Goal: Task Accomplishment & Management: Complete application form

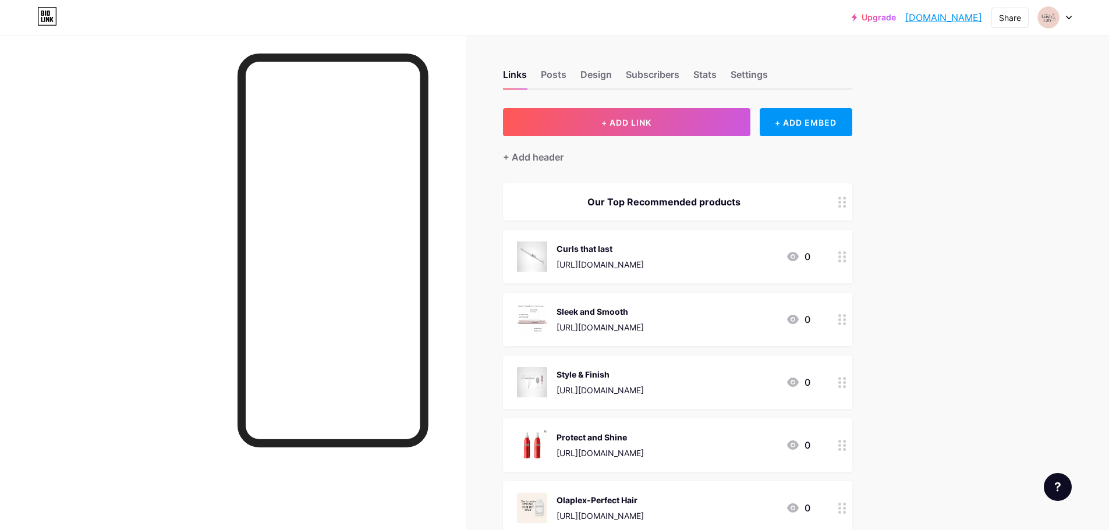
click at [1065, 20] on div at bounding box center [1055, 17] width 34 height 21
click at [1018, 99] on div "+ Add a new page" at bounding box center [1000, 101] width 130 height 12
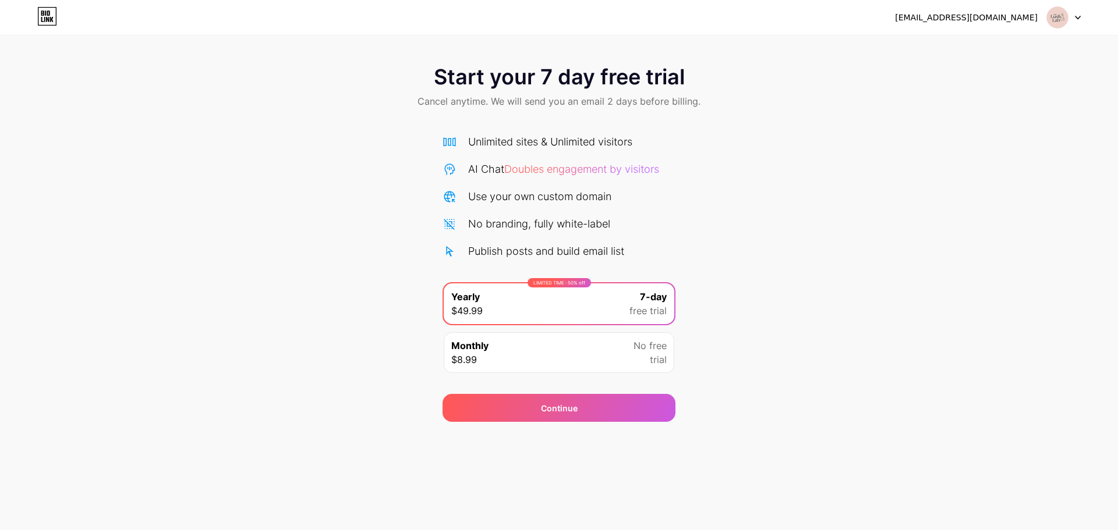
click at [496, 367] on div "Monthly $8.99 No free trial" at bounding box center [559, 352] width 231 height 41
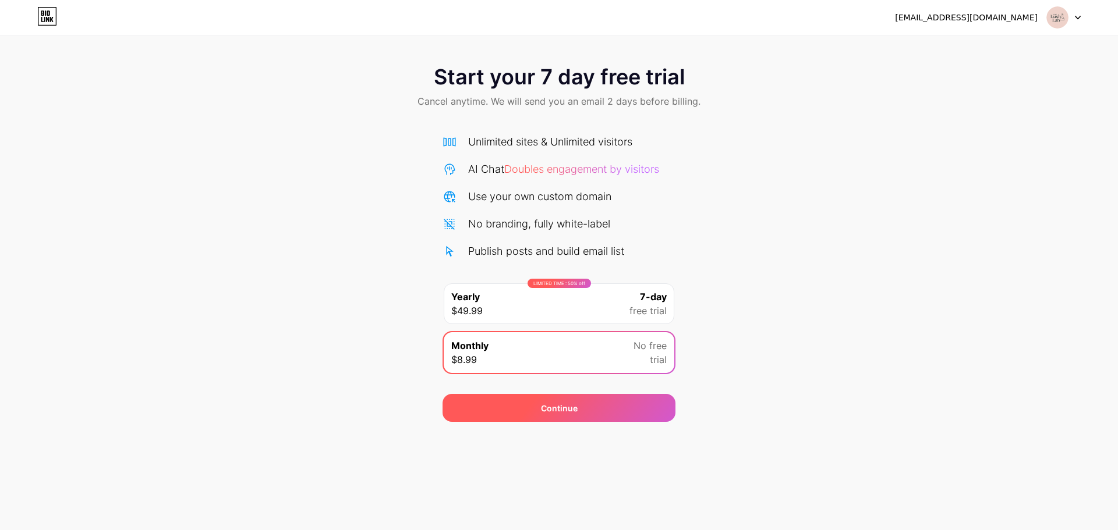
click at [547, 412] on span "Continue" at bounding box center [559, 408] width 37 height 12
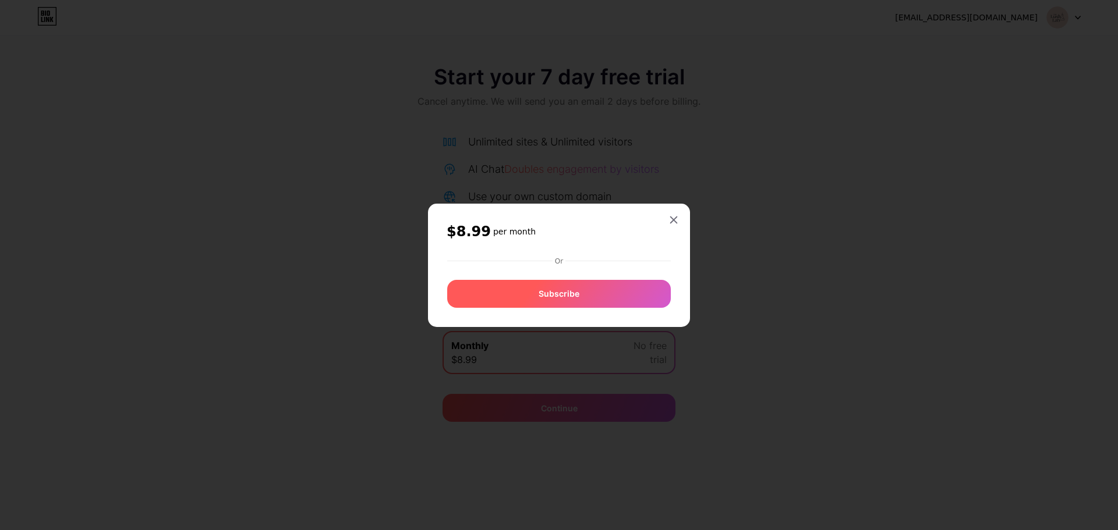
click at [546, 295] on span "Subscribe" at bounding box center [559, 294] width 41 height 12
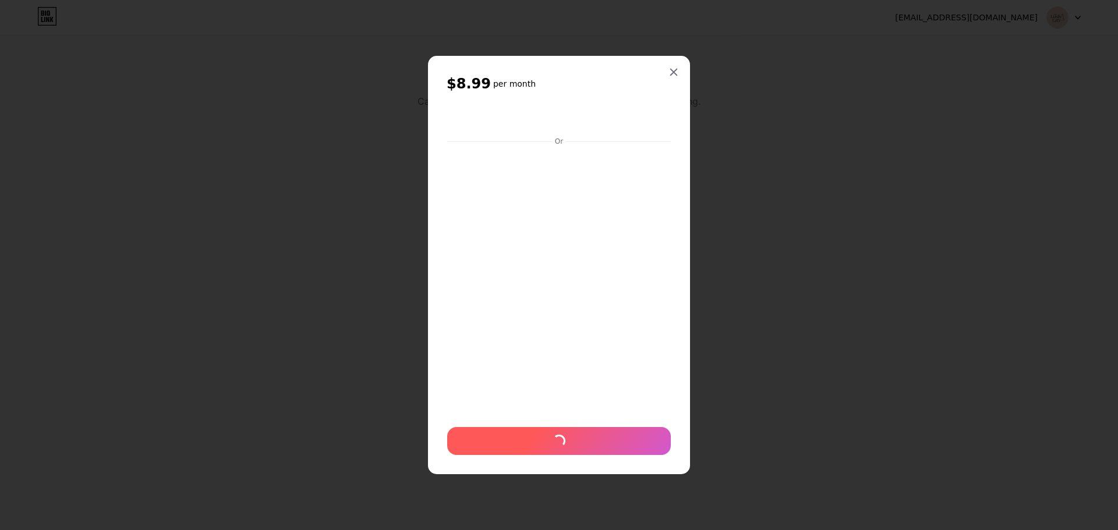
click at [609, 438] on div at bounding box center [559, 441] width 224 height 28
click at [674, 72] on icon at bounding box center [674, 72] width 6 height 6
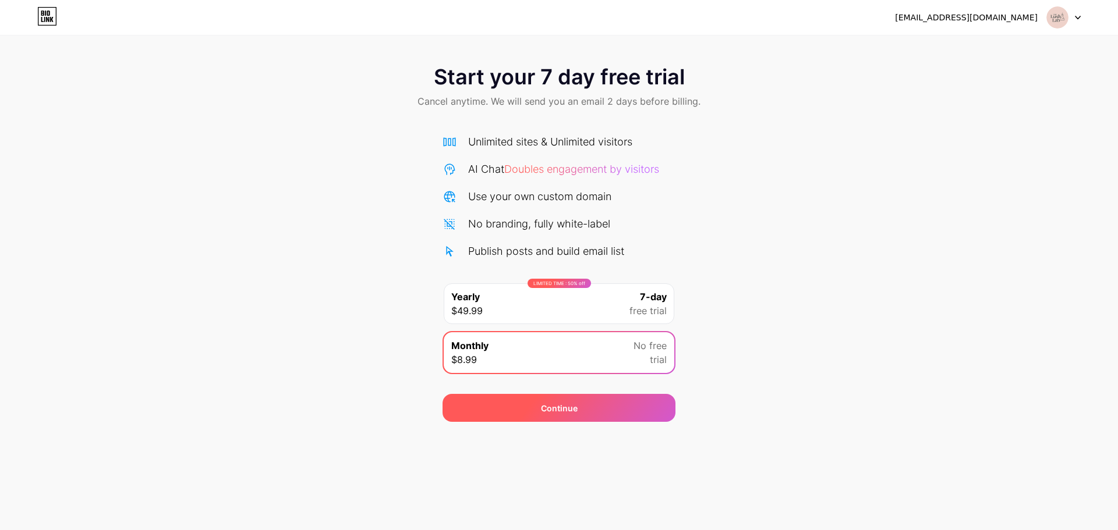
click at [558, 400] on div "Continue" at bounding box center [558, 408] width 233 height 28
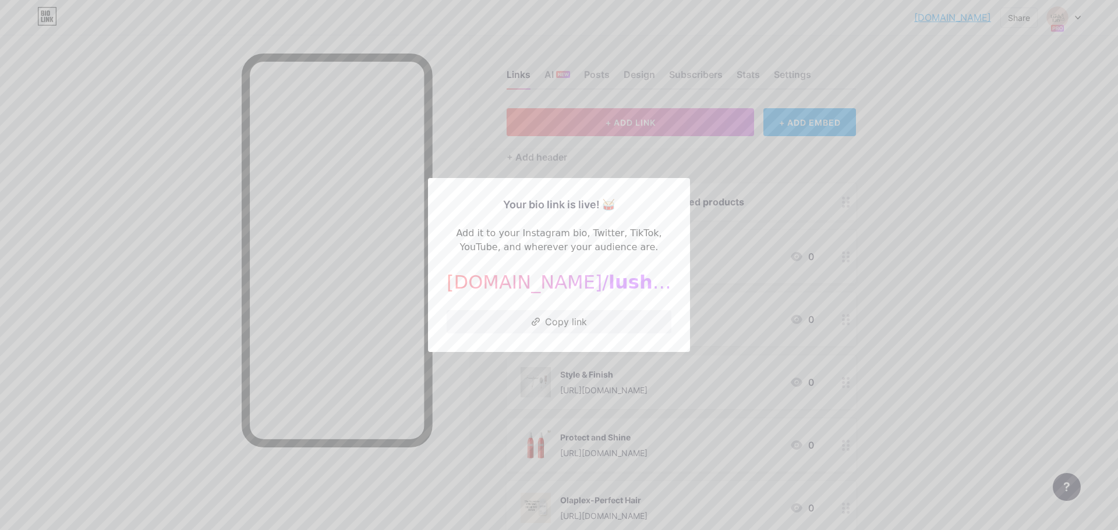
click at [738, 381] on div at bounding box center [559, 265] width 1118 height 530
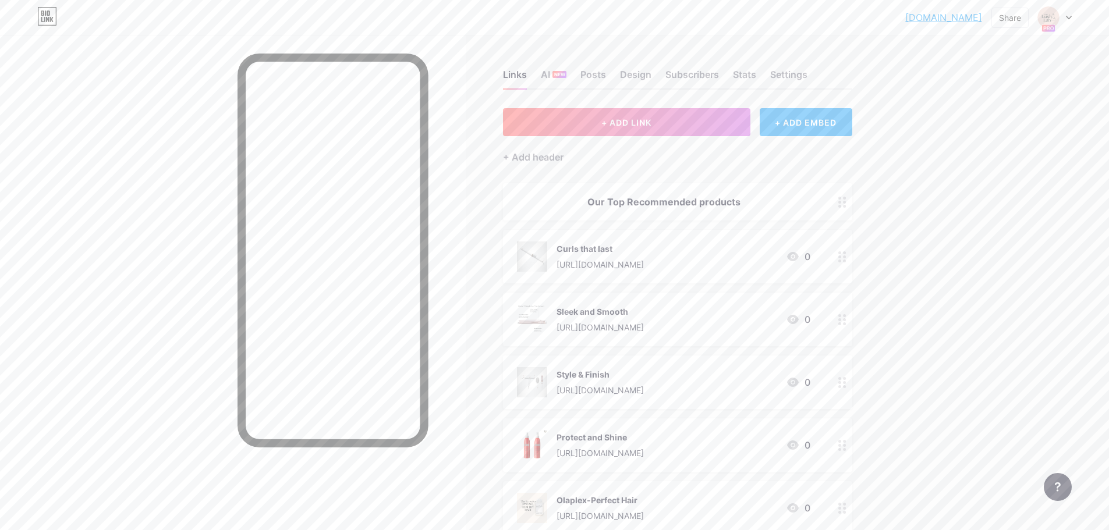
click at [1072, 19] on div "[DOMAIN_NAME]... [DOMAIN_NAME] Share Switch accounts TheLushLab [DOMAIN_NAME]/l…" at bounding box center [554, 17] width 1109 height 21
click at [1067, 14] on div at bounding box center [1055, 17] width 34 height 21
click at [999, 98] on div "+ Add a new page" at bounding box center [1000, 101] width 130 height 12
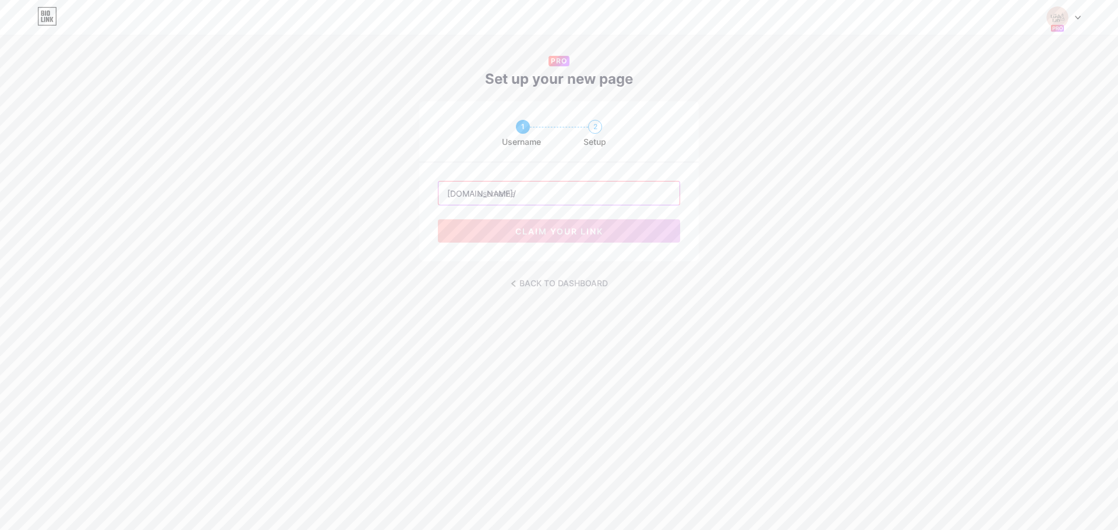
click at [505, 189] on input "text" at bounding box center [558, 193] width 241 height 23
click at [554, 199] on input "text" at bounding box center [558, 193] width 241 height 23
type input "airly"
click at [523, 221] on button "claim your link" at bounding box center [559, 230] width 242 height 23
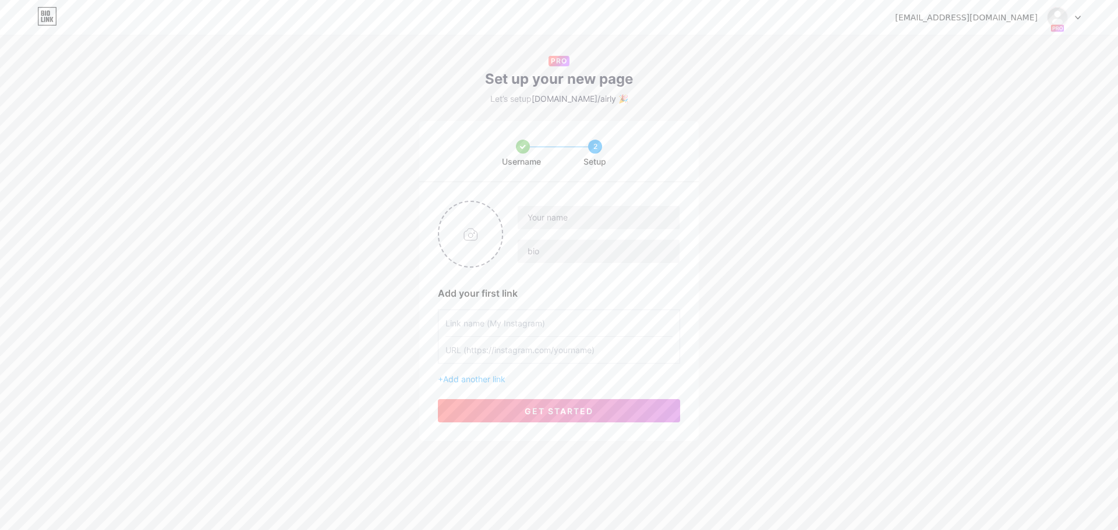
click at [569, 328] on input "text" at bounding box center [558, 323] width 227 height 26
click at [632, 353] on input "text" at bounding box center [558, 350] width 227 height 26
click at [489, 381] on span "Add another link" at bounding box center [474, 379] width 62 height 10
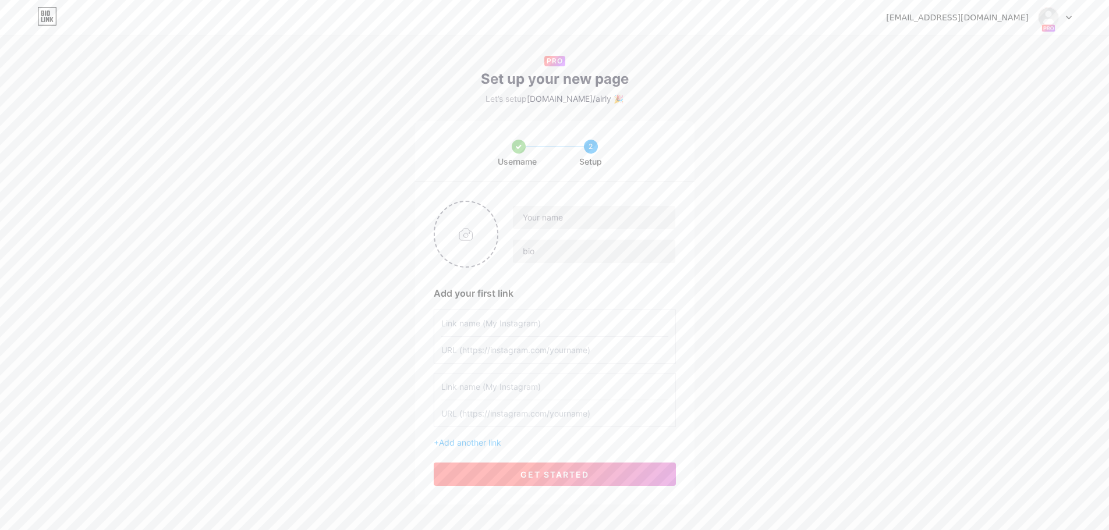
click at [575, 475] on span "get started" at bounding box center [554, 475] width 69 height 10
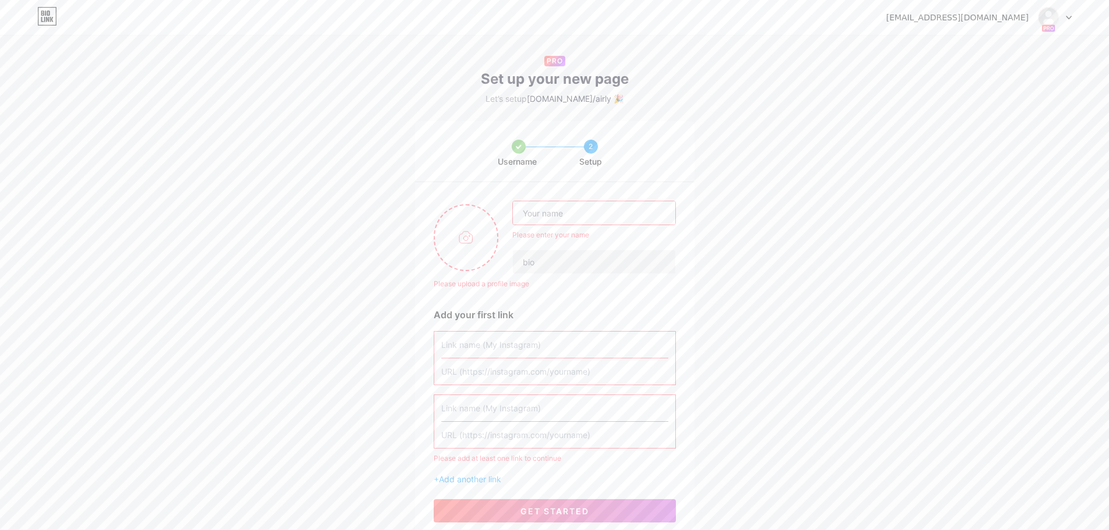
click at [533, 208] on input "text" at bounding box center [594, 212] width 162 height 23
drag, startPoint x: 819, startPoint y: 362, endPoint x: 664, endPoint y: 296, distance: 167.5
click at [815, 360] on div "Username 2 Setup Please upload a profile image Please enter your name Please up…" at bounding box center [554, 331] width 1109 height 420
click at [591, 224] on input "text" at bounding box center [594, 212] width 162 height 23
click at [591, 218] on input "text" at bounding box center [594, 212] width 162 height 23
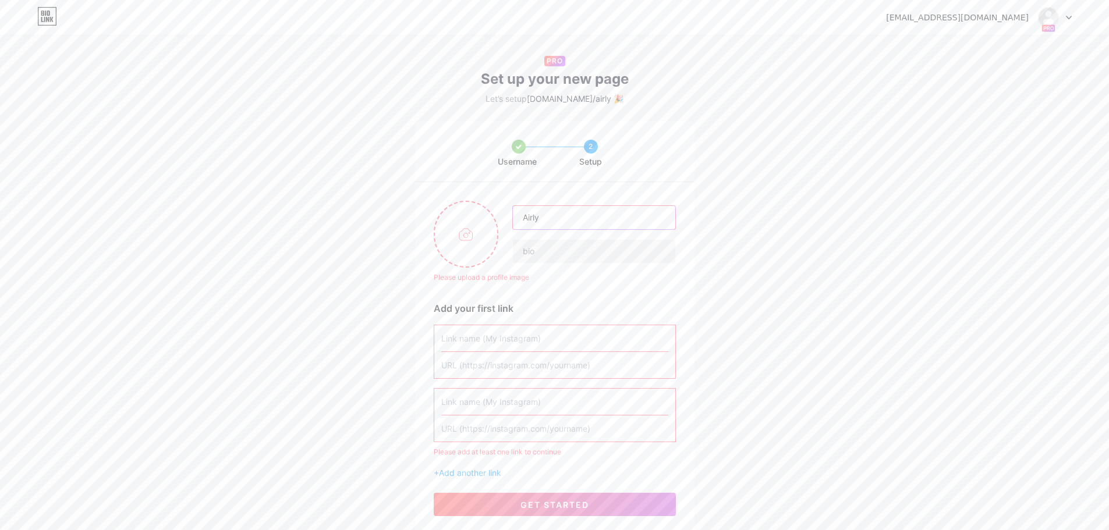
type input "Airly"
click at [559, 296] on div "Please upload a profile image Airly Please upload a profile image Add your firs…" at bounding box center [554, 358] width 279 height 353
click at [551, 257] on input "text" at bounding box center [594, 251] width 162 height 23
paste input "Discover quick, flavor-packed recipes made in the Ninja Foodi Dual Zone Air Fry…"
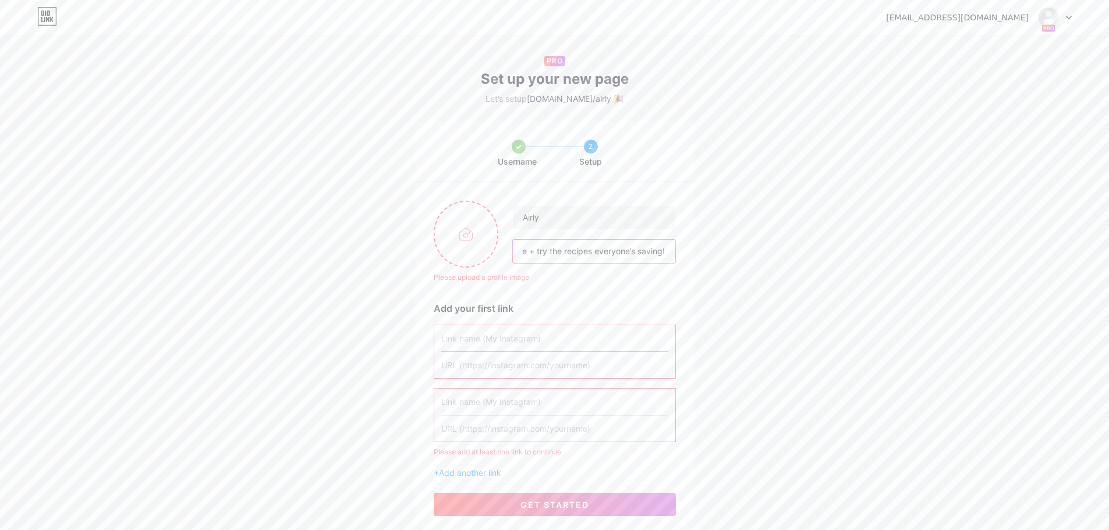
type input "Discover quick, flavor-packed recipes made in the Ninja Foodi Dual Zone Air Fry…"
click at [621, 304] on div "Add your first link" at bounding box center [555, 309] width 242 height 14
click at [582, 508] on span "get started" at bounding box center [554, 505] width 69 height 10
click at [543, 338] on input "text" at bounding box center [554, 338] width 227 height 26
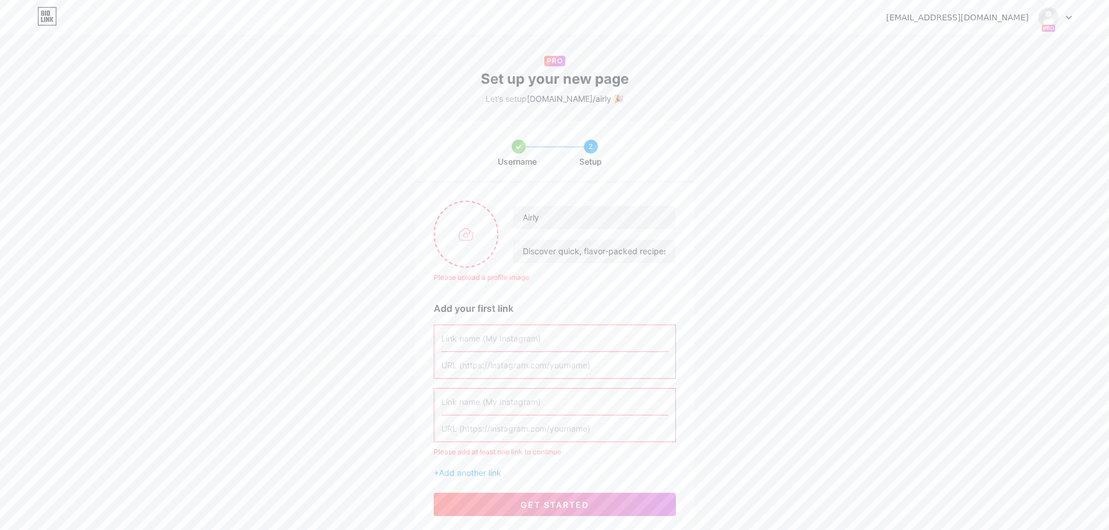
click at [500, 452] on div "Please add at least one link to continue" at bounding box center [555, 452] width 242 height 10
click at [596, 430] on input "text" at bounding box center [554, 429] width 227 height 26
drag, startPoint x: 637, startPoint y: 420, endPoint x: 462, endPoint y: 246, distance: 247.0
click at [462, 246] on input "file" at bounding box center [466, 234] width 63 height 65
click at [458, 245] on input "file" at bounding box center [466, 234] width 63 height 65
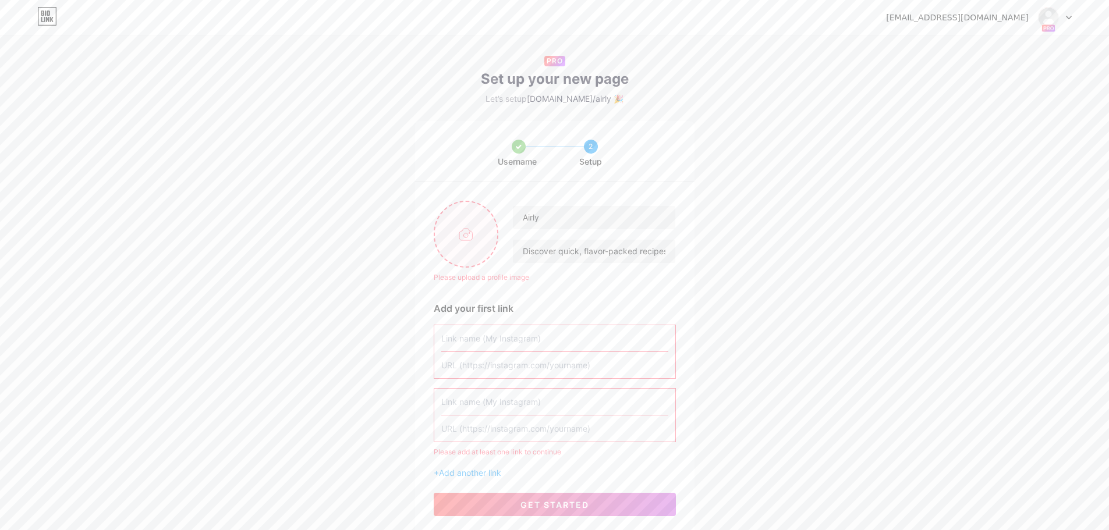
type input "C:\fakepath\ChatGPT Image [DATE], 08_12_59 AM.png"
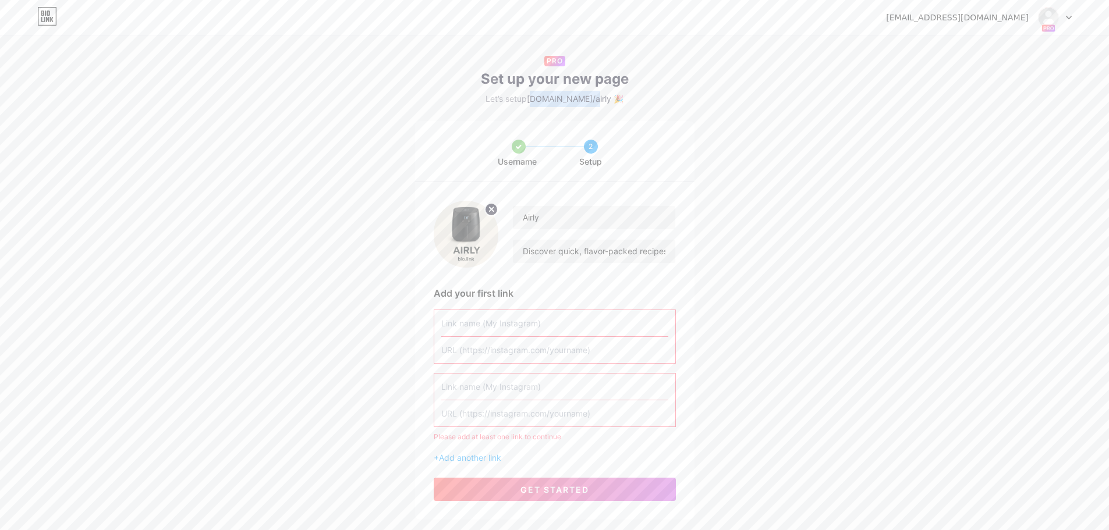
drag, startPoint x: 549, startPoint y: 100, endPoint x: 592, endPoint y: 101, distance: 43.1
click at [592, 101] on span "[DOMAIN_NAME]/airly 🎉" at bounding box center [575, 99] width 97 height 10
copy span "[DOMAIN_NAME]/airly"
click at [552, 212] on input "Airly" at bounding box center [594, 217] width 162 height 23
click at [1070, 17] on icon at bounding box center [1069, 17] width 5 height 3
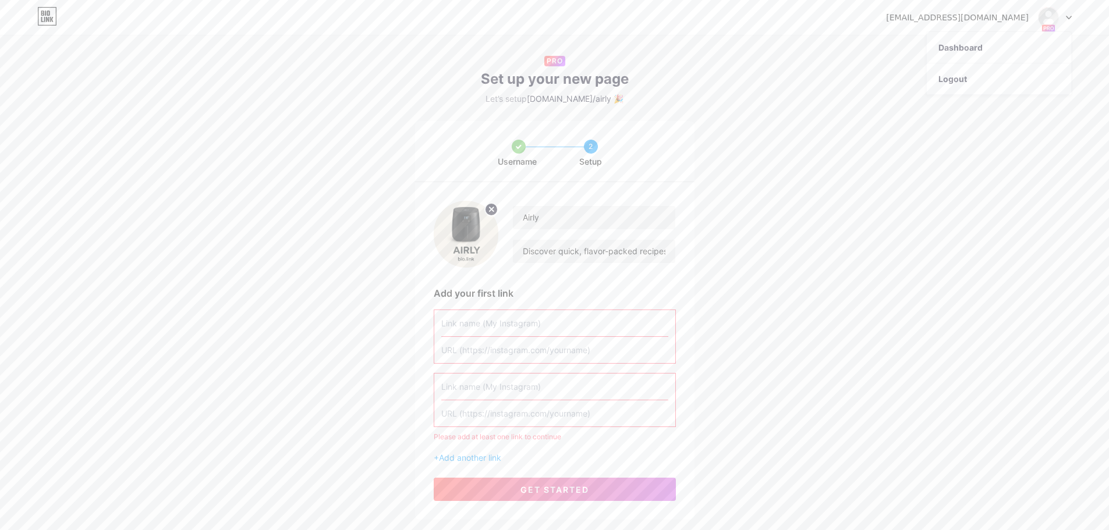
click at [759, 252] on div "Username 2 Setup Airly Discover quick, flavor-packed recipes made in the Ninja …" at bounding box center [554, 320] width 1109 height 399
